Goal: Task Accomplishment & Management: Manage account settings

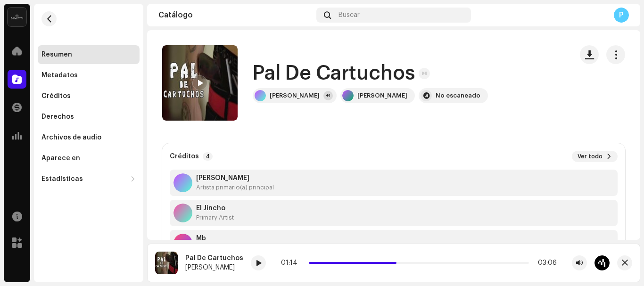
click at [619, 14] on div "P" at bounding box center [621, 15] width 15 height 15
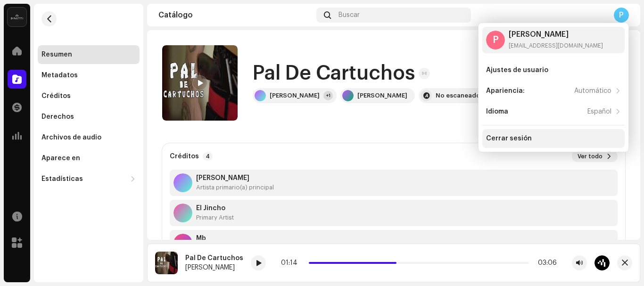
click at [531, 142] on div "Cerrar sesión" at bounding box center [553, 138] width 142 height 19
